Goal: Transaction & Acquisition: Purchase product/service

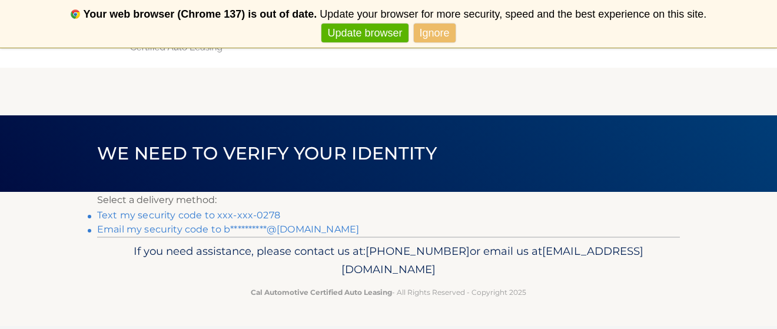
click at [266, 214] on link "Text my security code to xxx-xxx-0278" at bounding box center [188, 215] width 183 height 11
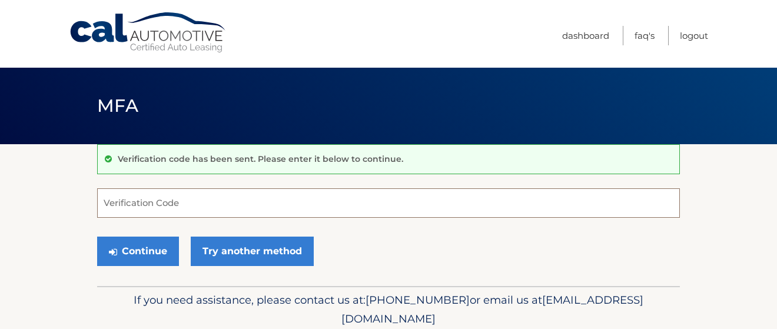
click at [351, 206] on input "Verification Code" at bounding box center [388, 202] width 583 height 29
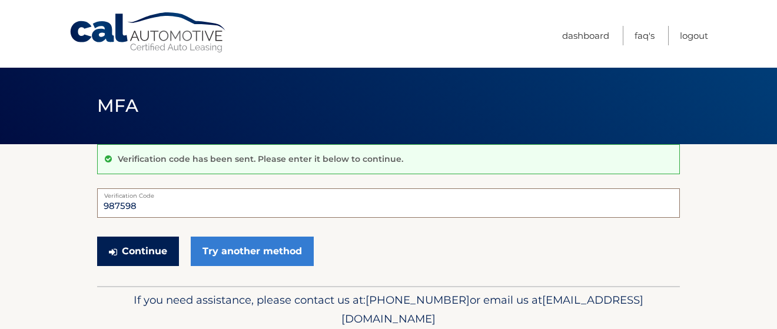
type input "987598"
click at [125, 241] on button "Continue" at bounding box center [138, 251] width 82 height 29
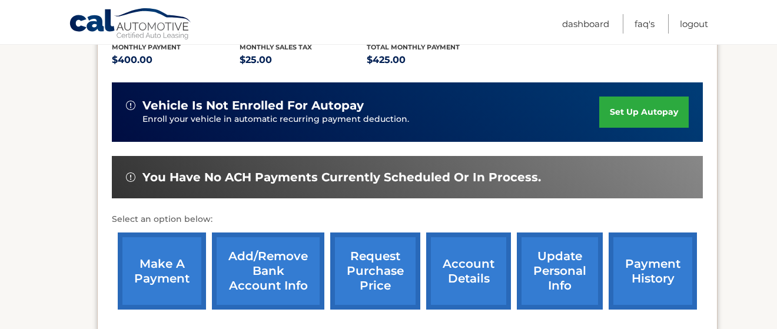
scroll to position [283, 0]
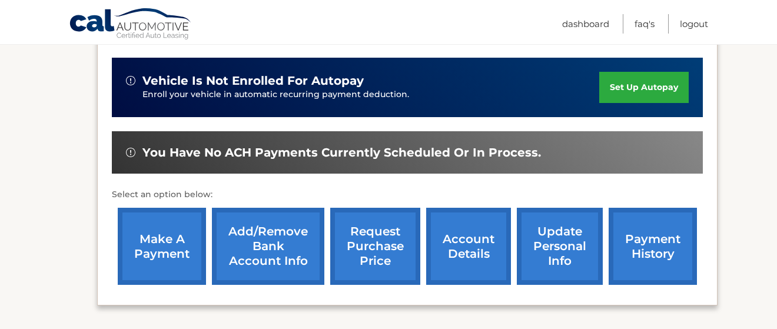
click at [161, 249] on link "make a payment" at bounding box center [162, 246] width 88 height 77
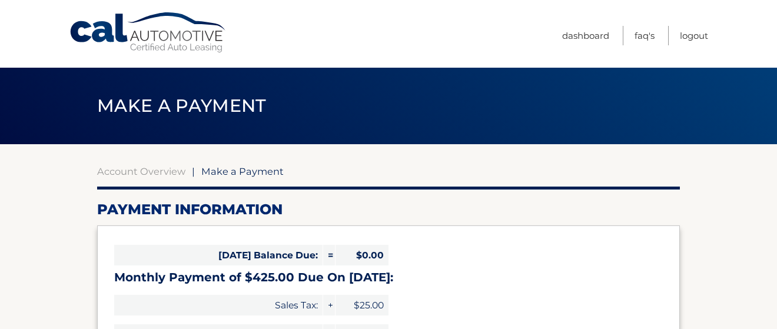
select select "ZDk0NTQzYmUtNzU1Mi00OTczLTk2MjAtMGNkN2JmZTUwN2Ex"
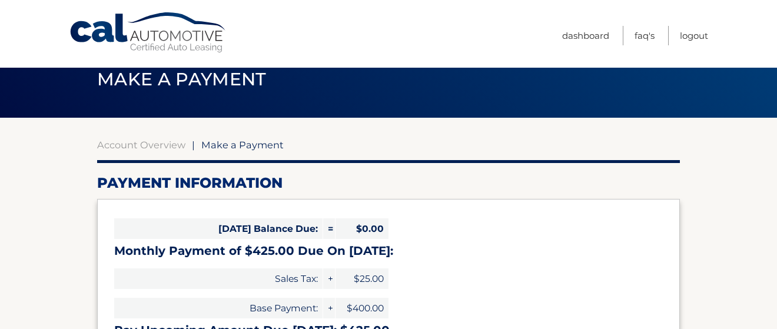
scroll to position [37, 0]
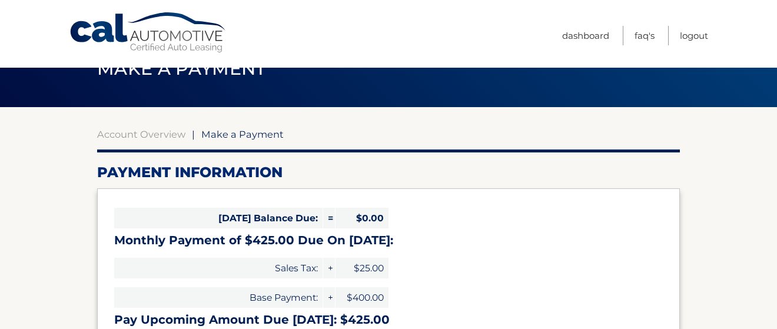
drag, startPoint x: 775, startPoint y: 85, endPoint x: 771, endPoint y: 95, distance: 11.2
click at [772, 94] on div "Make a Payment" at bounding box center [388, 69] width 777 height 77
click at [771, 95] on div "Make a Payment" at bounding box center [388, 69] width 777 height 77
click at [770, 100] on div "Make a Payment" at bounding box center [388, 69] width 777 height 77
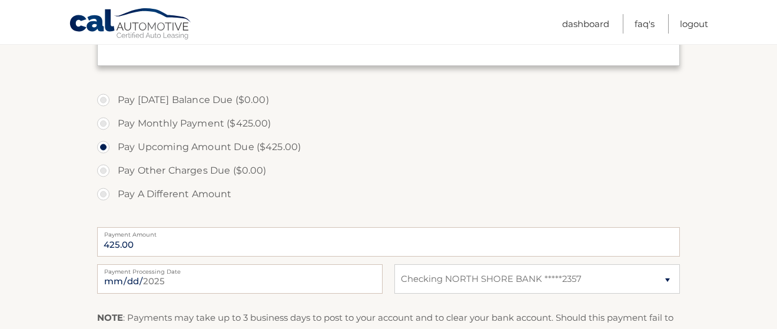
scroll to position [333, 0]
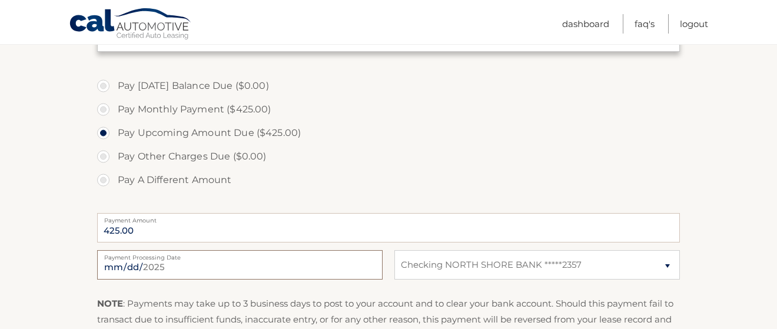
click at [160, 266] on input "2025-09-02" at bounding box center [240, 264] width 286 height 29
type input "2025-09-09"
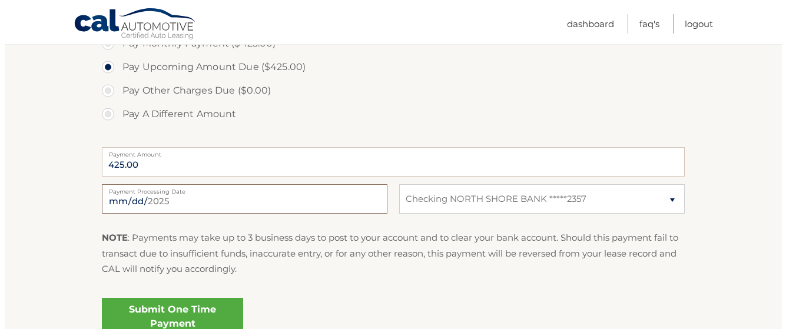
scroll to position [386, 0]
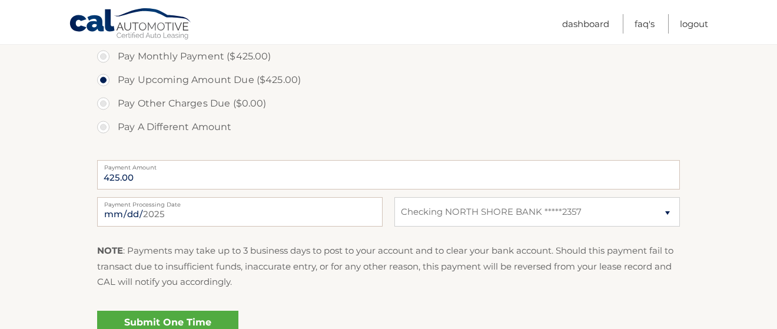
click at [217, 320] on link "Submit One Time Payment" at bounding box center [167, 330] width 141 height 38
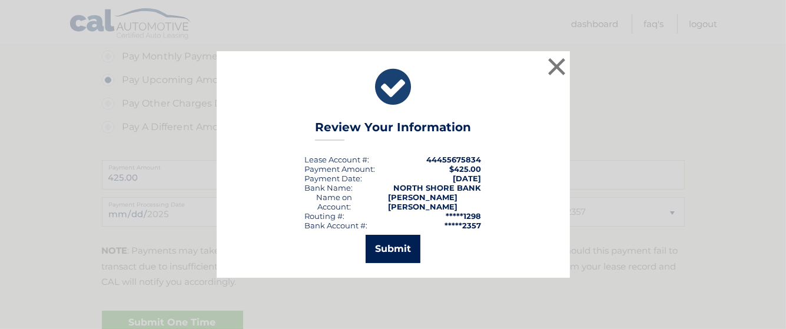
click at [406, 248] on button "Submit" at bounding box center [393, 249] width 55 height 28
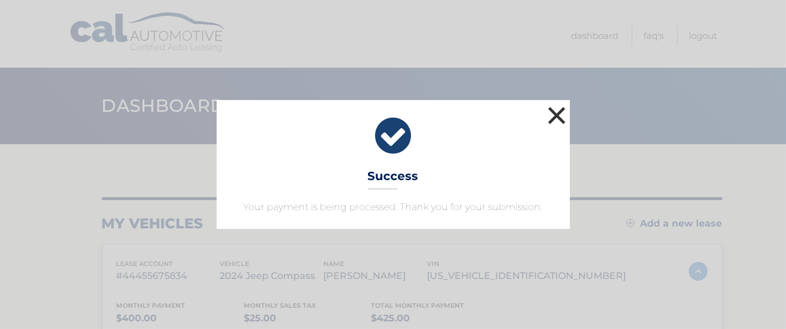
click at [557, 120] on button "×" at bounding box center [557, 116] width 24 height 24
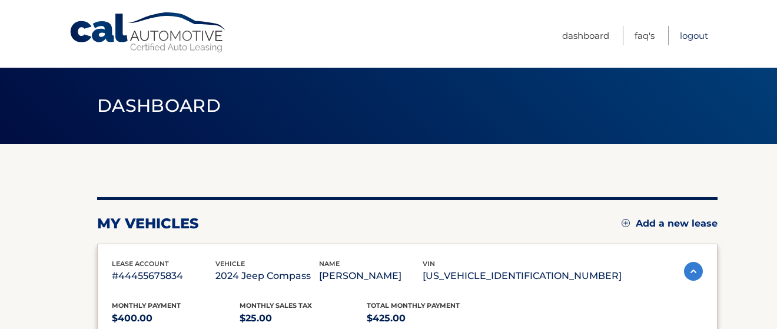
click at [692, 34] on link "Logout" at bounding box center [694, 35] width 28 height 19
